Goal: Task Accomplishment & Management: Use online tool/utility

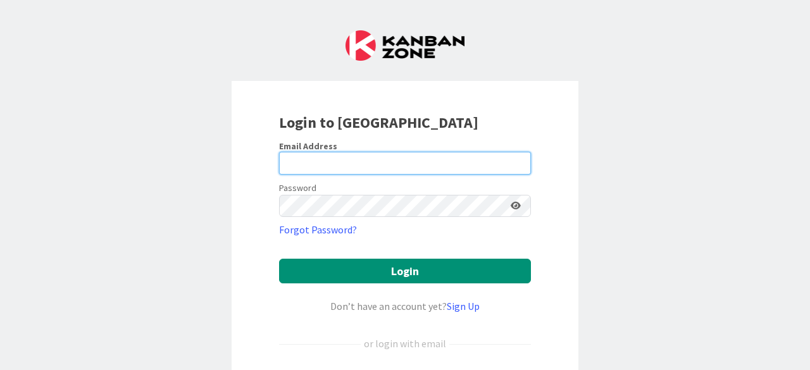
click at [402, 162] on input "email" at bounding box center [405, 163] width 252 height 23
type input "[PERSON_NAME][EMAIL_ADDRESS][PERSON_NAME][DOMAIN_NAME]"
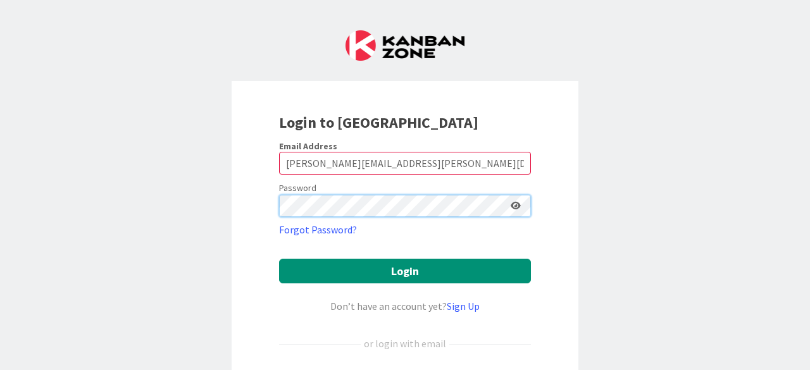
click at [279, 259] on button "Login" at bounding box center [405, 271] width 252 height 25
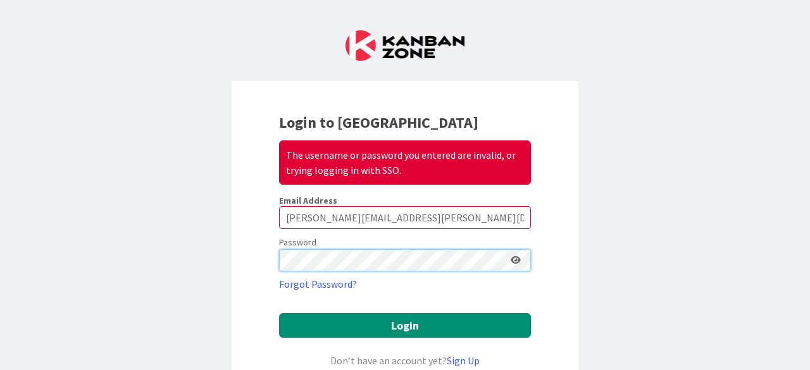
click at [279, 313] on button "Login" at bounding box center [405, 325] width 252 height 25
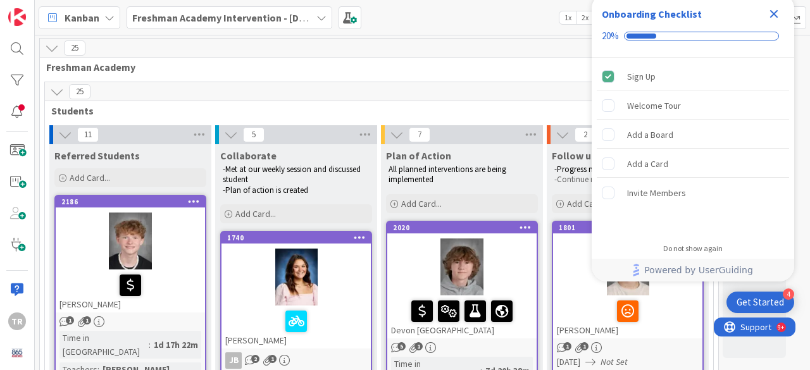
click at [768, 17] on icon "Close Checklist" at bounding box center [773, 13] width 15 height 15
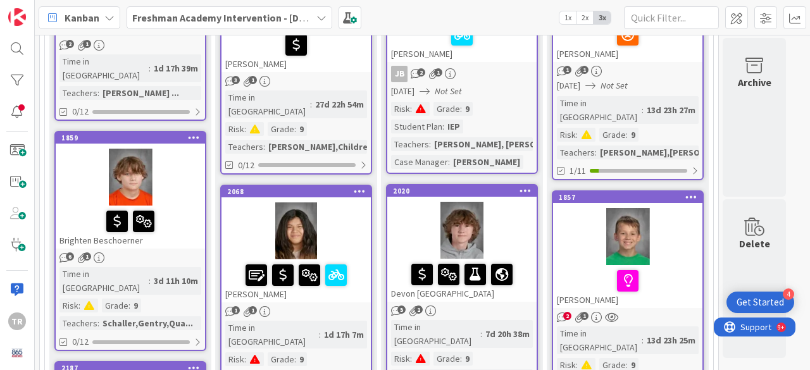
scroll to position [278, 0]
